Goal: Find specific page/section: Find specific page/section

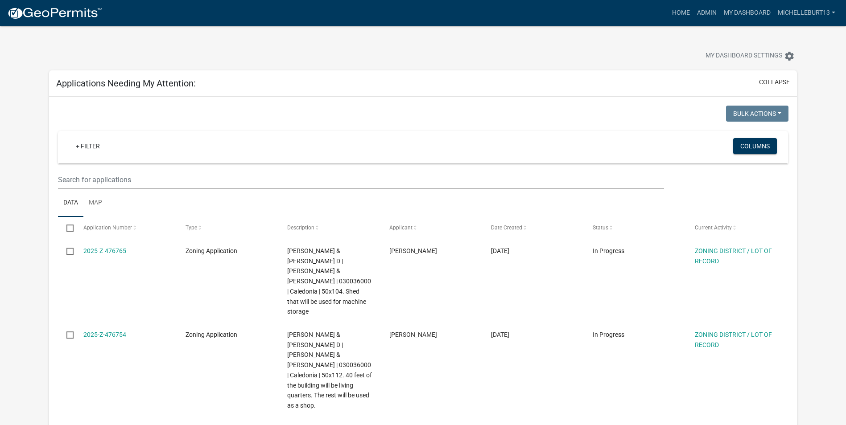
select select "3: 100"
click at [703, 10] on link "Admin" at bounding box center [706, 12] width 27 height 17
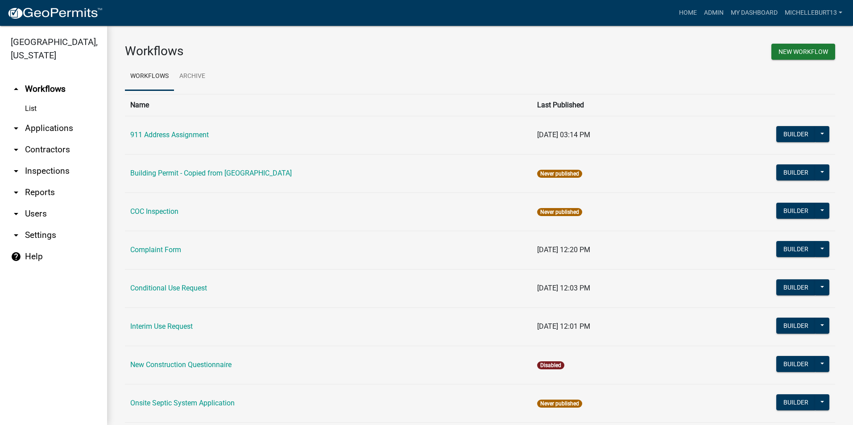
click at [51, 130] on link "arrow_drop_down Applications" at bounding box center [53, 128] width 107 height 21
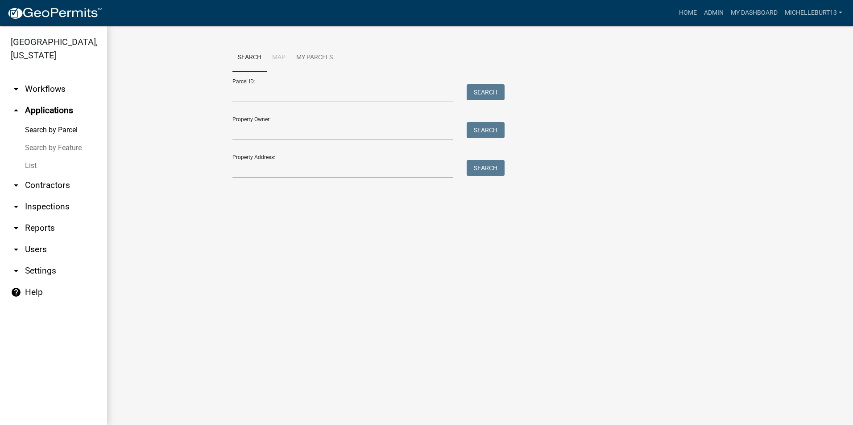
click at [33, 164] on link "List" at bounding box center [53, 166] width 107 height 18
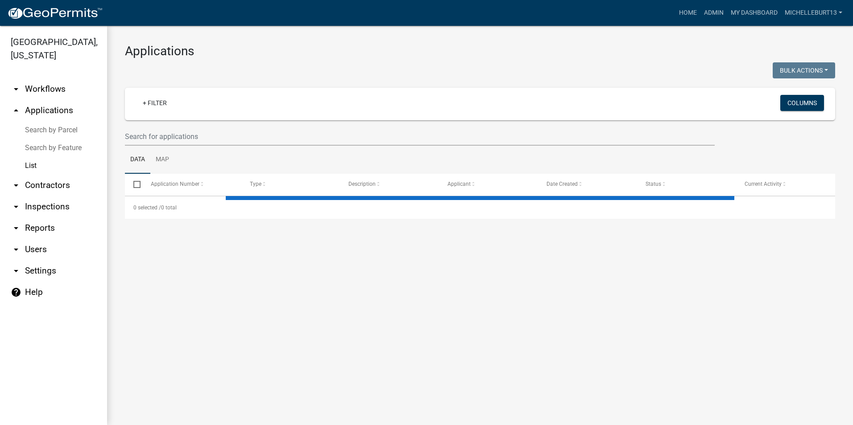
select select "3: 100"
